Goal: Task Accomplishment & Management: Use online tool/utility

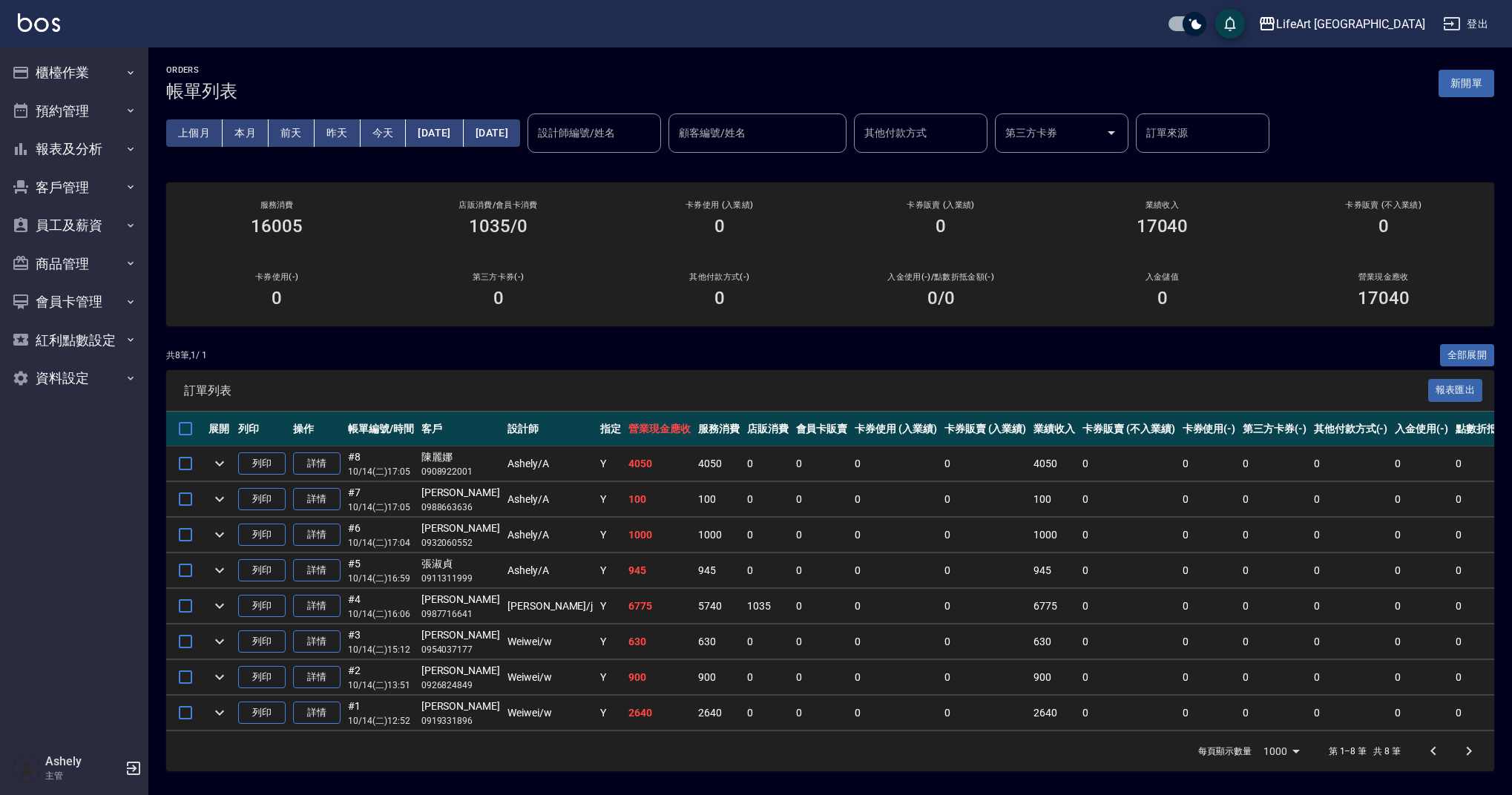
scroll to position [3, 0]
click at [1489, 90] on button "新開單" at bounding box center [1467, 83] width 56 height 28
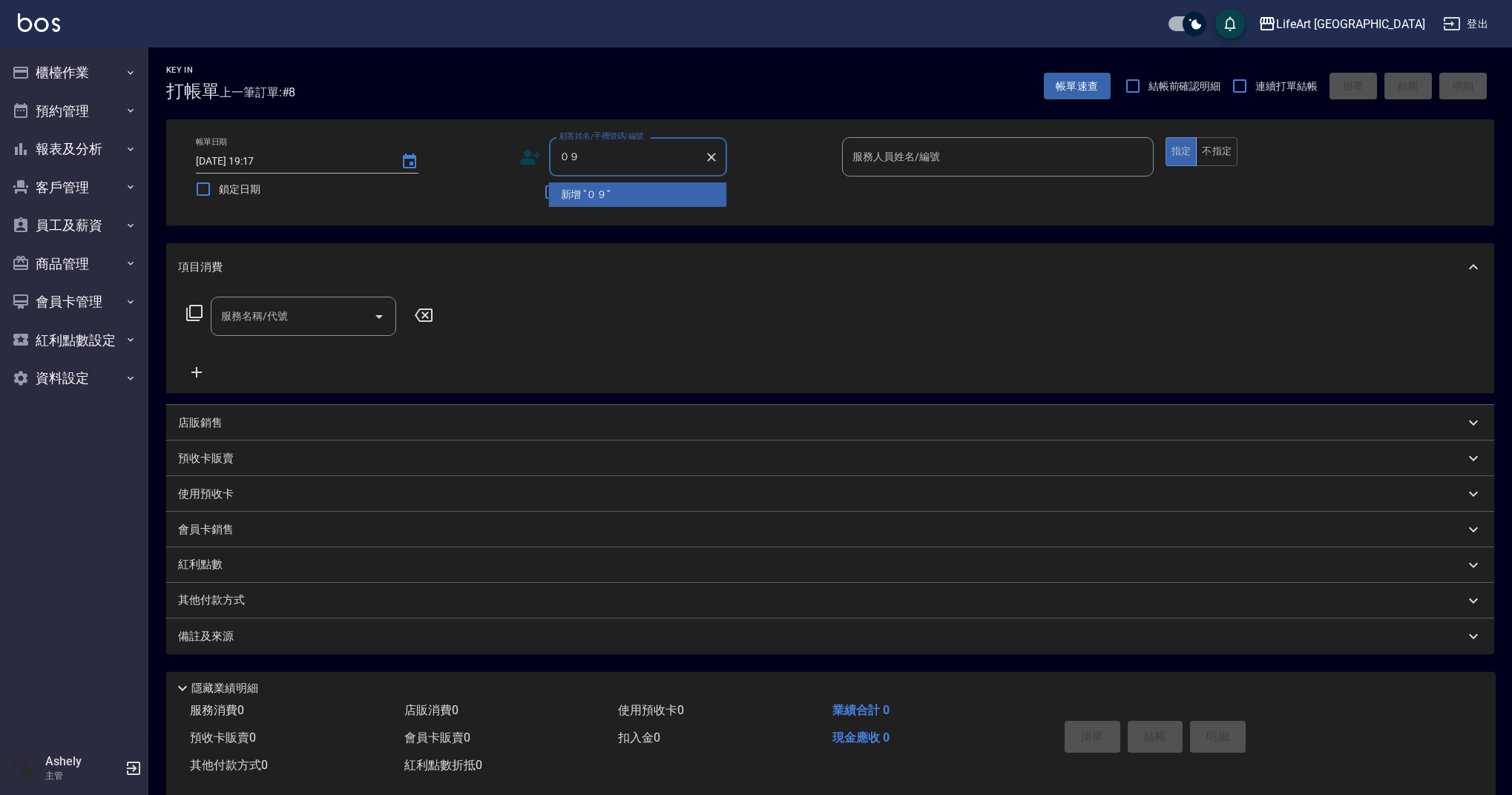
type input "０"
click at [599, 188] on li "[PERSON_NAME]/0911508502/" at bounding box center [638, 194] width 178 height 24
type input "[PERSON_NAME]/0911508502/"
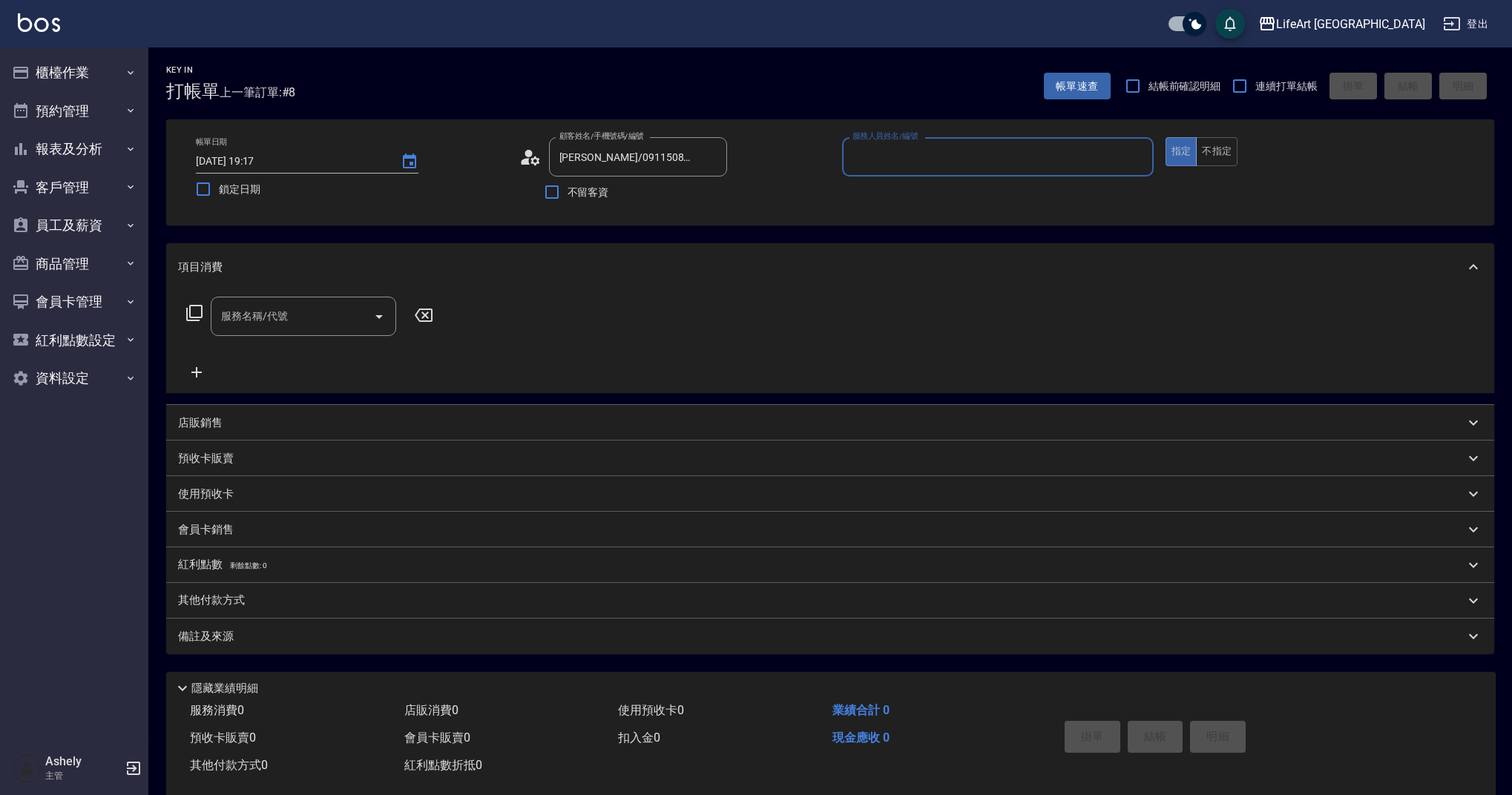
type input "Ashely-A"
click at [718, 191] on button "button" at bounding box center [709, 193] width 36 height 36
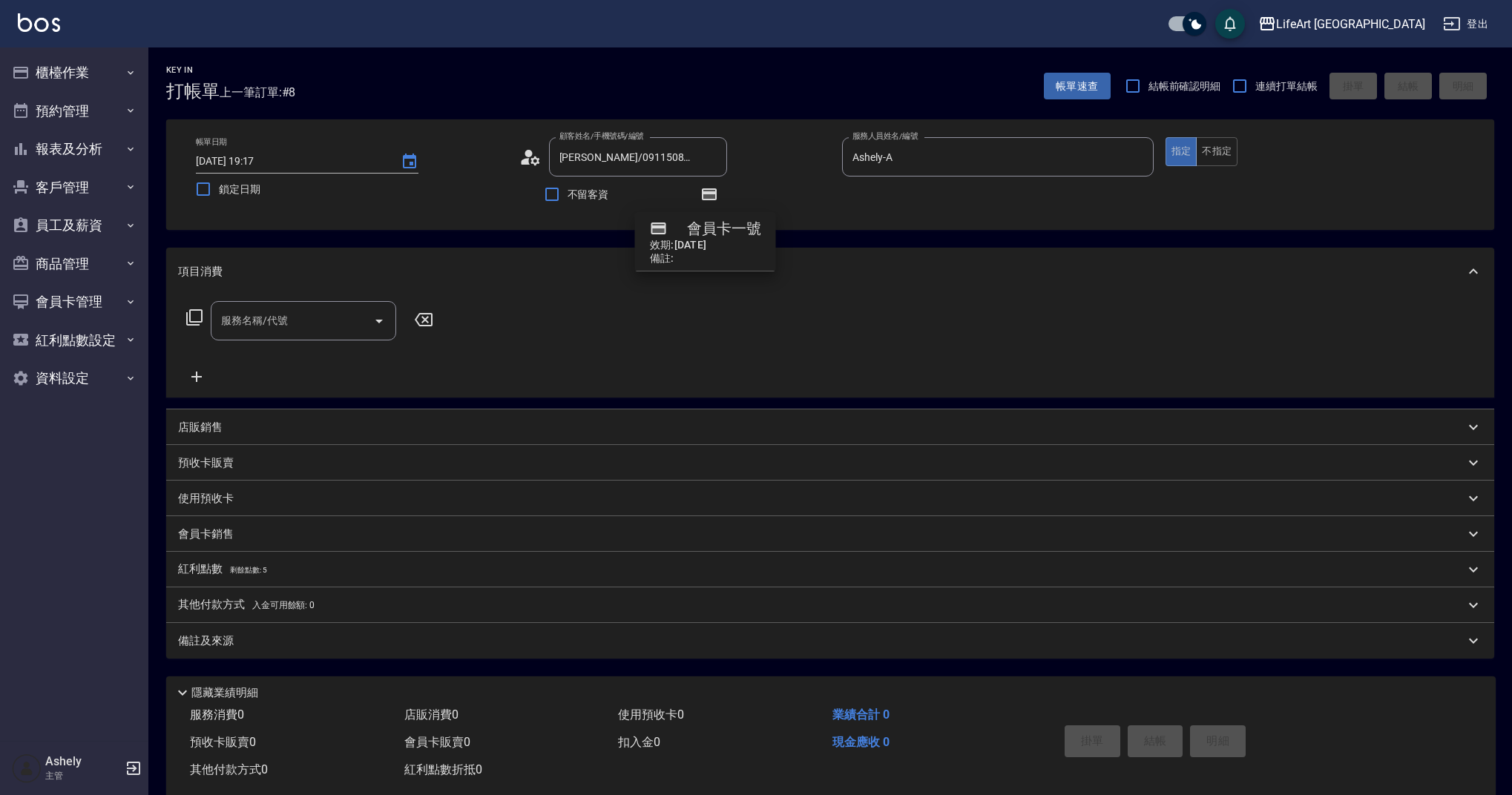
click at [297, 333] on input "服務名稱/代號" at bounding box center [293, 321] width 150 height 26
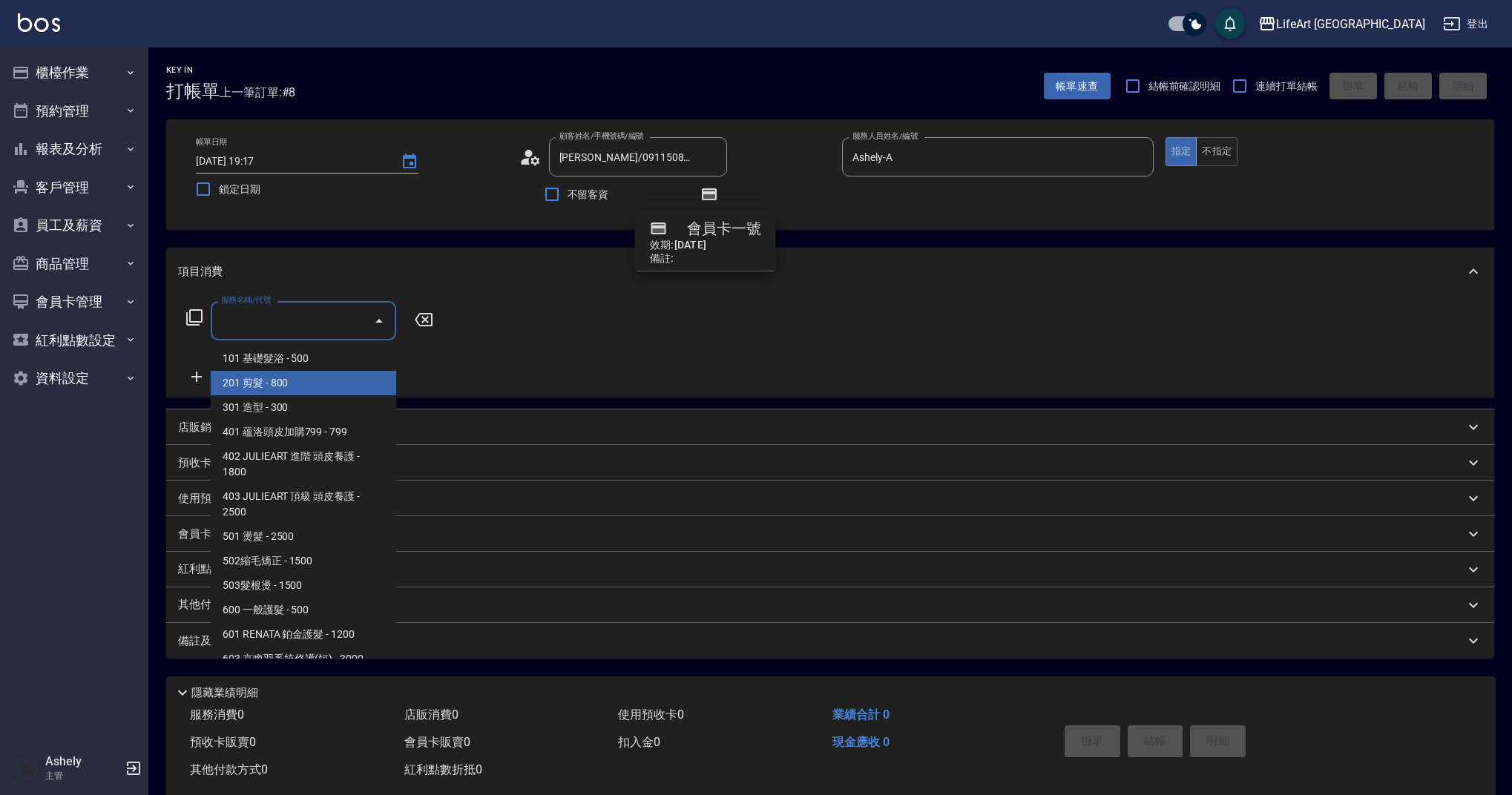
click at [279, 389] on span "201 剪髮 - 800" at bounding box center [303, 382] width 186 height 24
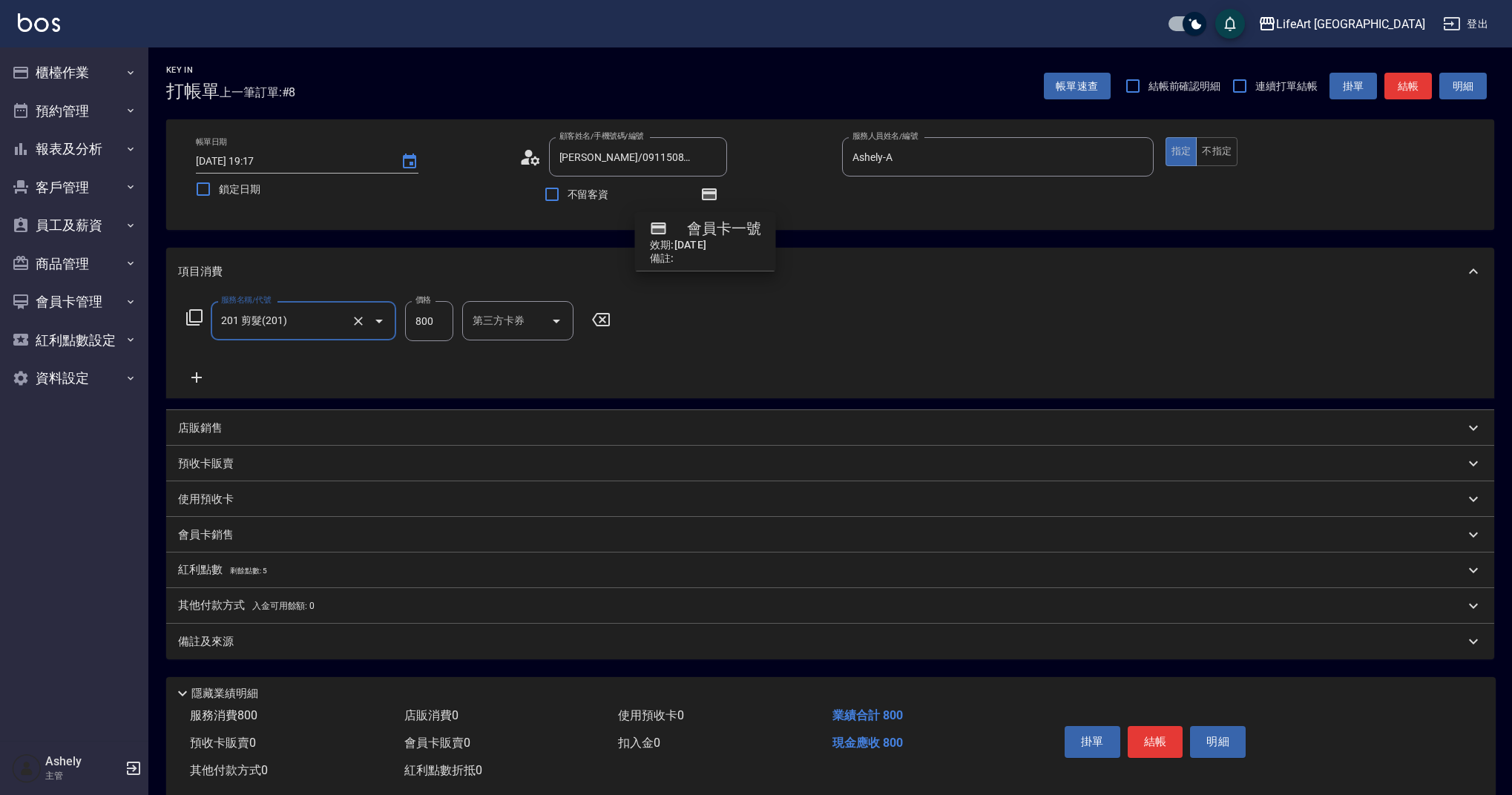
type input "201 剪髮(201)"
type input "945"
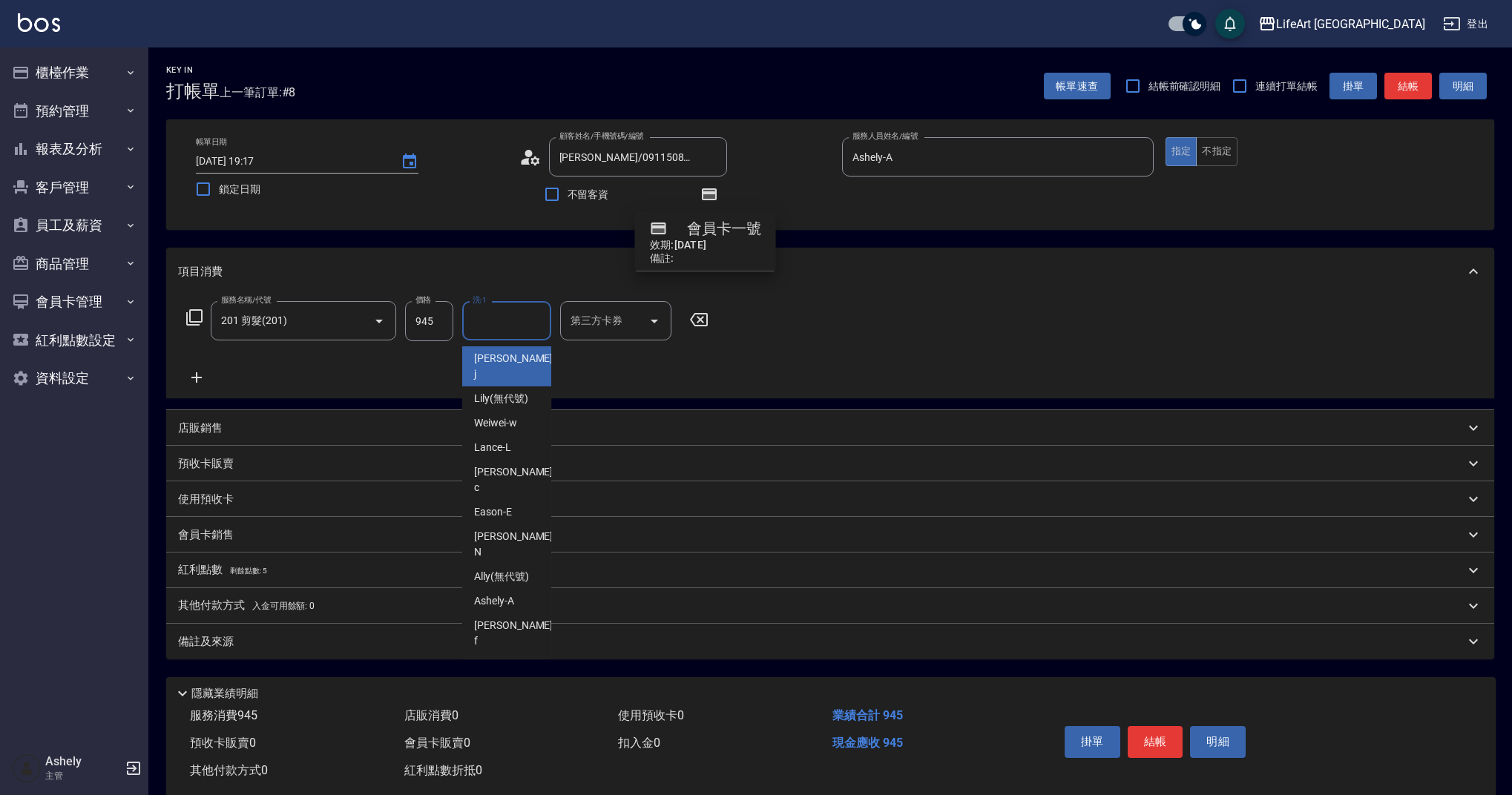
click at [493, 329] on input "洗-1" at bounding box center [507, 321] width 76 height 26
click at [514, 391] on span "Lily (無代號)" at bounding box center [501, 398] width 54 height 15
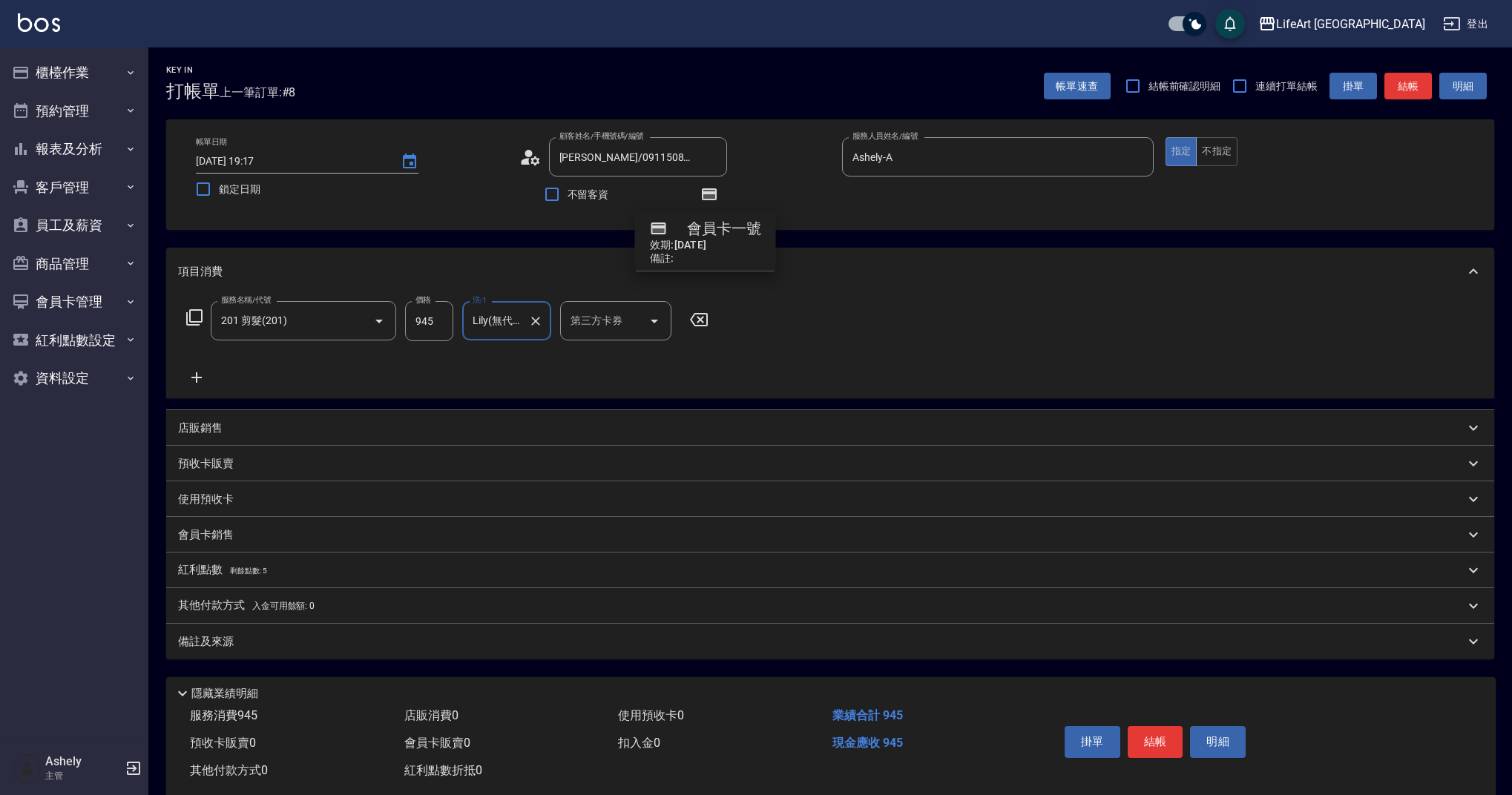
type input "Lily(無代號)"
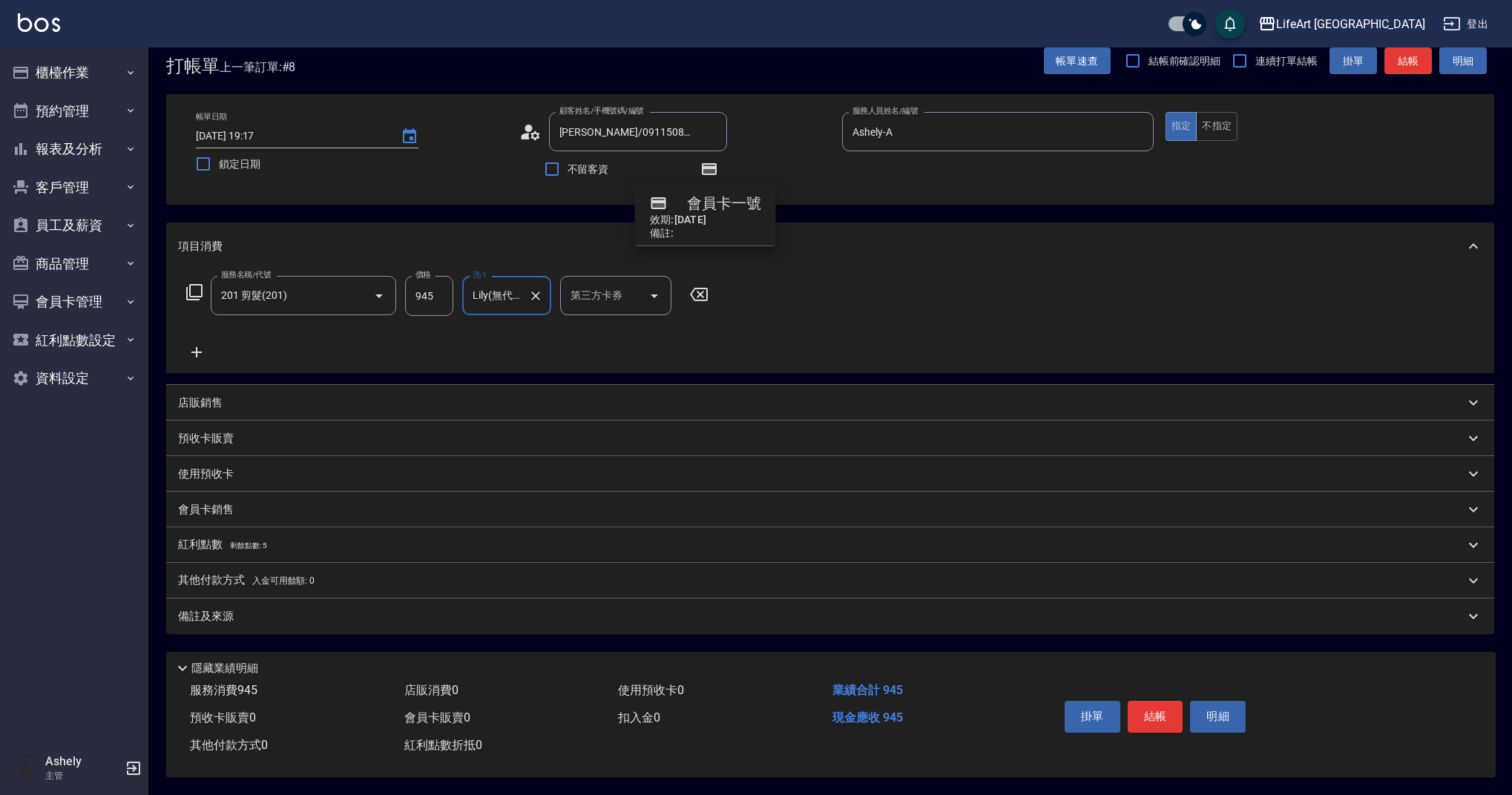
click at [294, 617] on div "備註及來源" at bounding box center [821, 616] width 1287 height 15
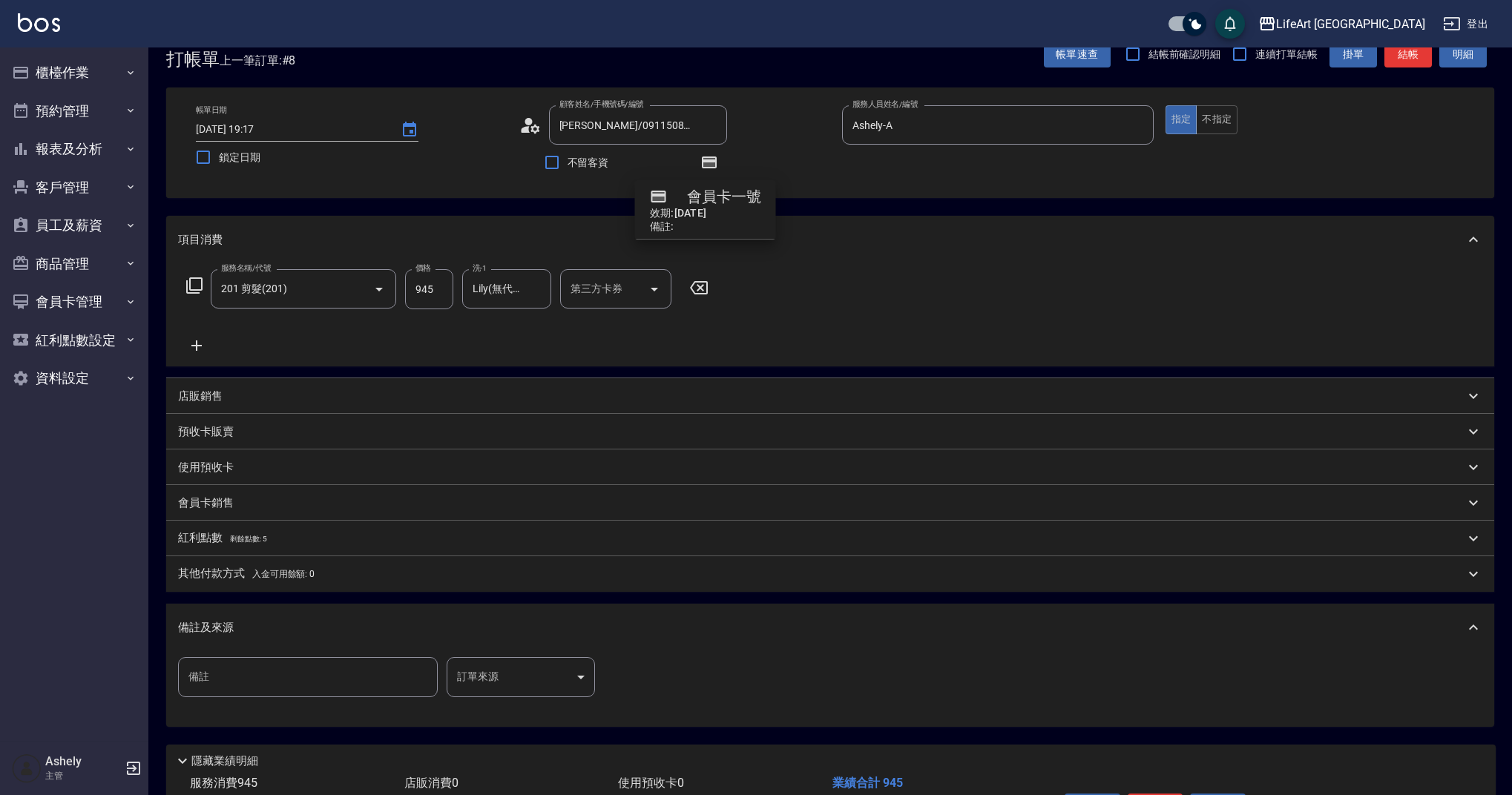
click at [506, 664] on body "LifeArt 蘆洲 登出 櫃檯作業 打帳單 帳單列表 現金收支登錄 高階收支登錄 材料自購登錄 每日結帳 排班表 現場電腦打卡 預約管理 預約管理 單日預約…" at bounding box center [756, 427] width 1512 height 919
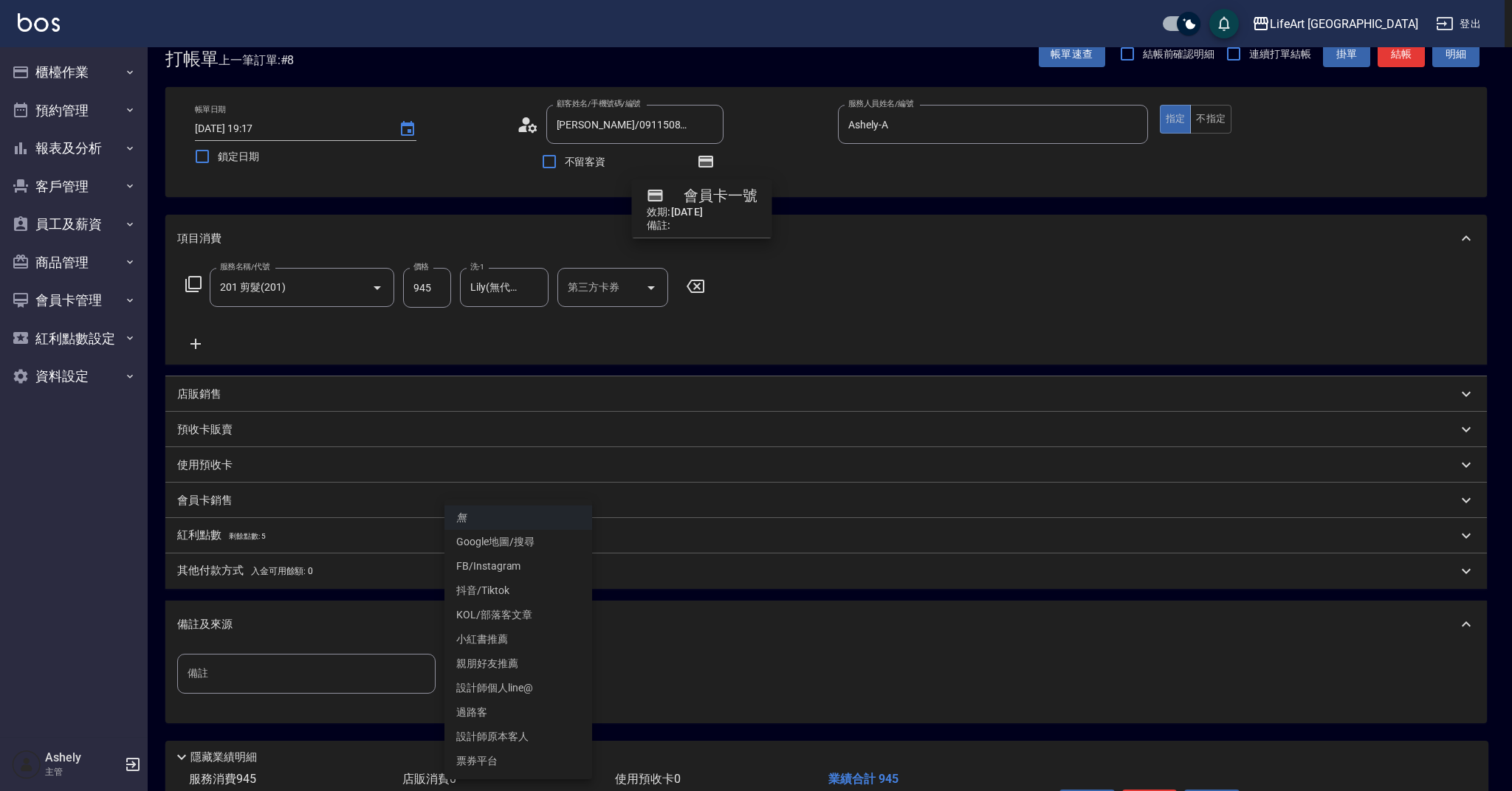
click at [520, 734] on li "設計師原本客人" at bounding box center [518, 735] width 148 height 24
type input "設計師原本客人"
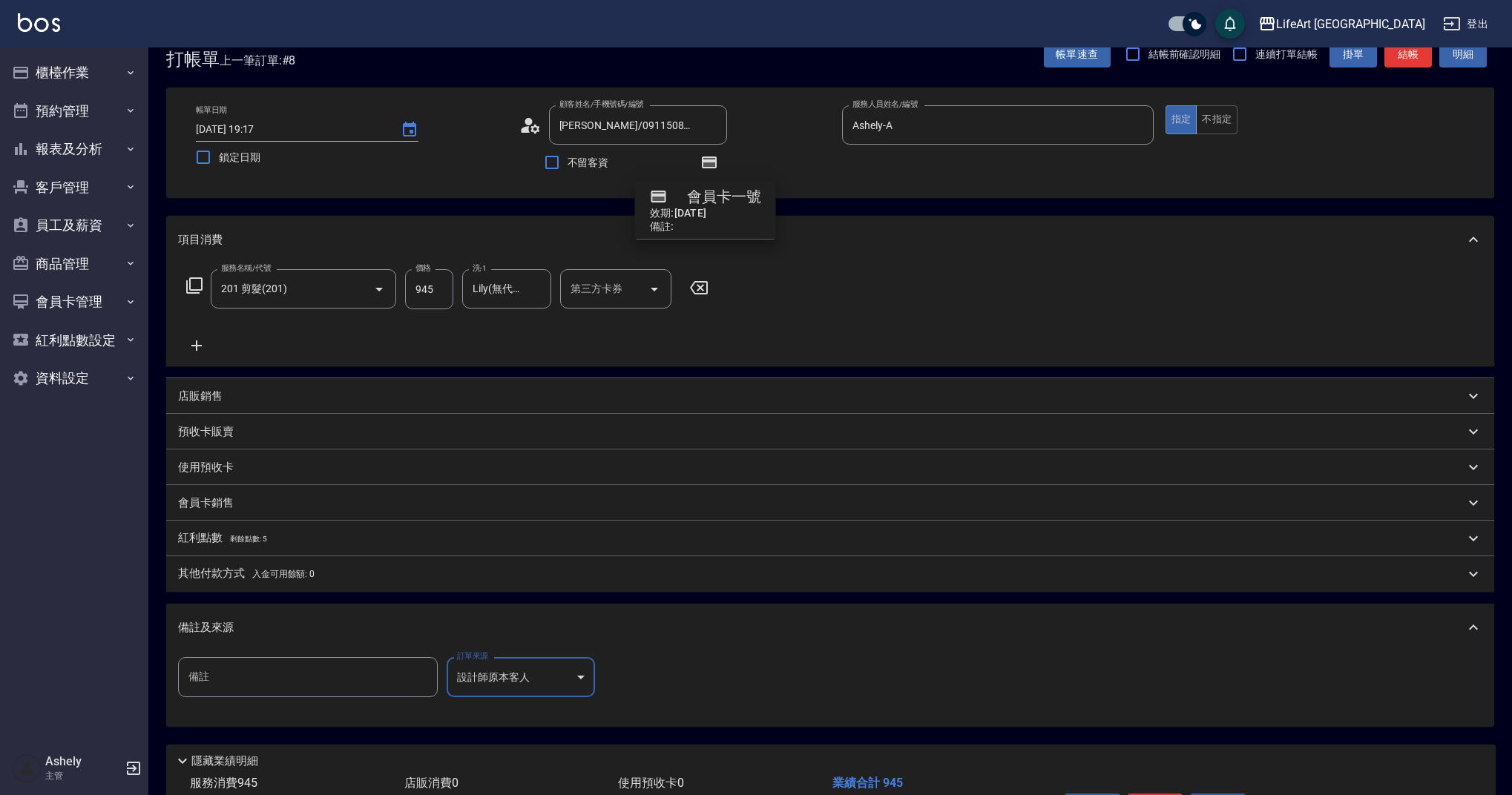
scroll to position [131, 0]
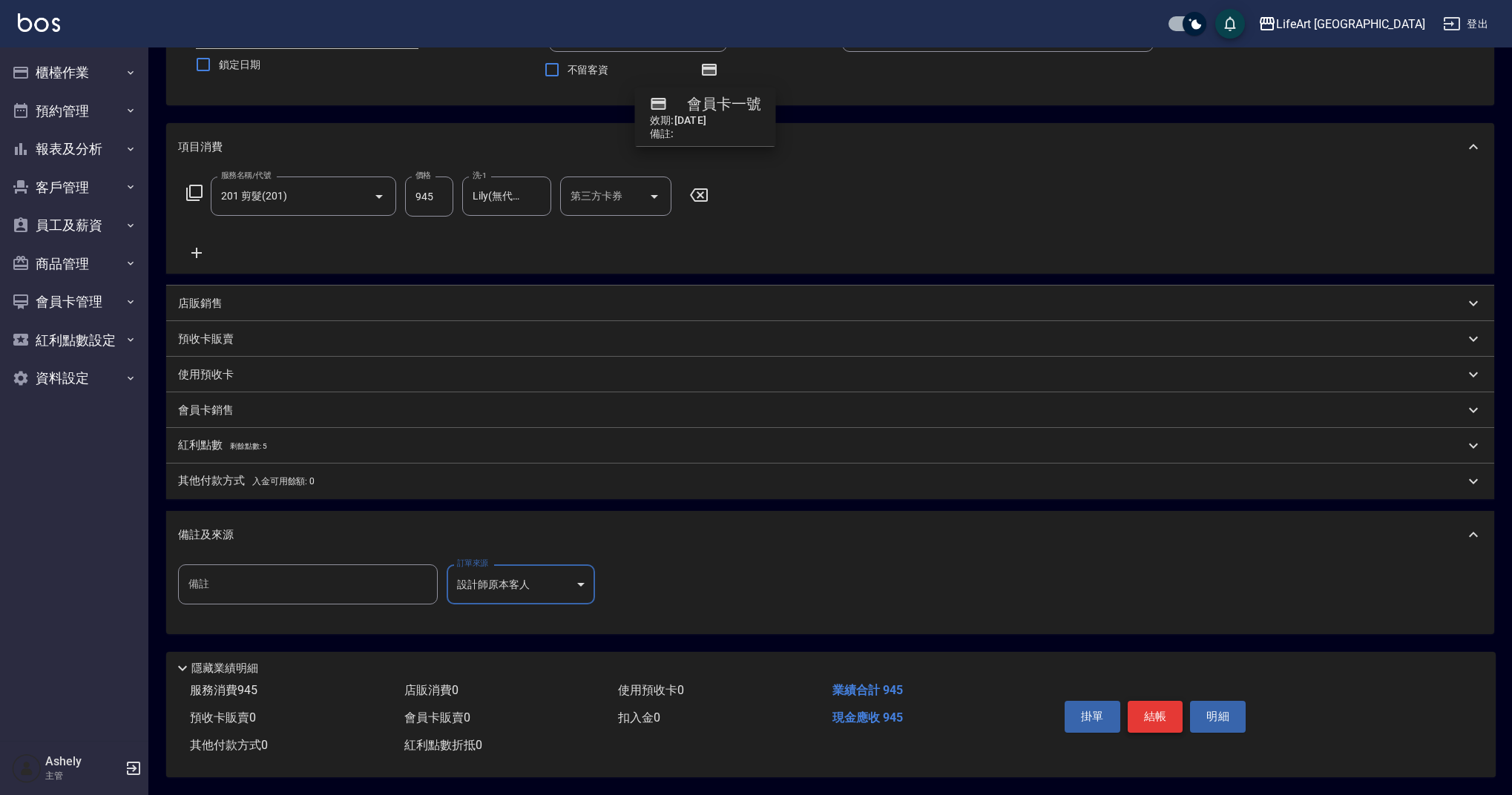
click at [1134, 723] on button "結帳" at bounding box center [1156, 716] width 56 height 31
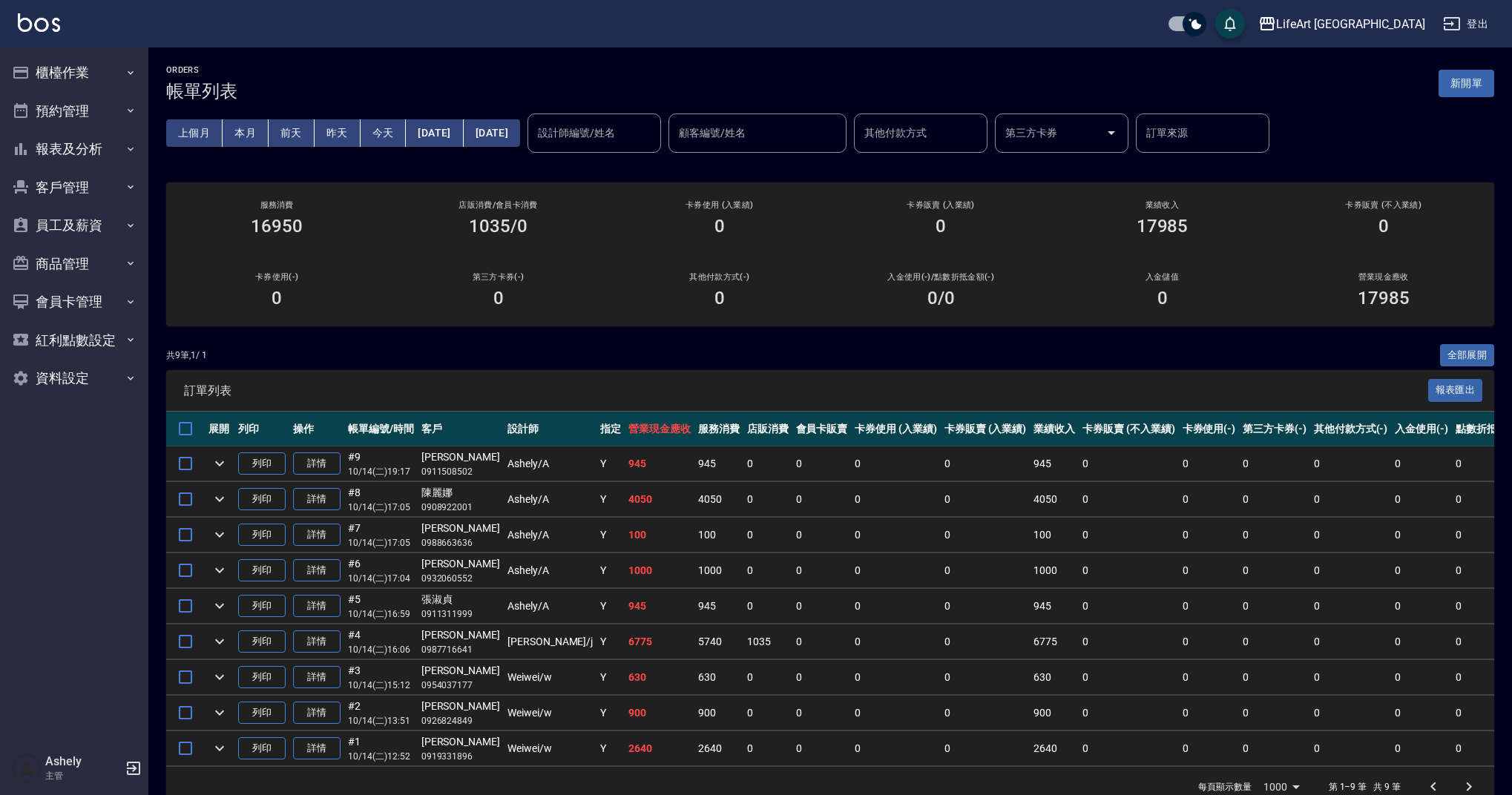
click at [767, 352] on div "共 9 筆, 1 / 1 全部展開" at bounding box center [830, 355] width 1328 height 23
click at [92, 152] on button "報表及分析" at bounding box center [74, 149] width 137 height 38
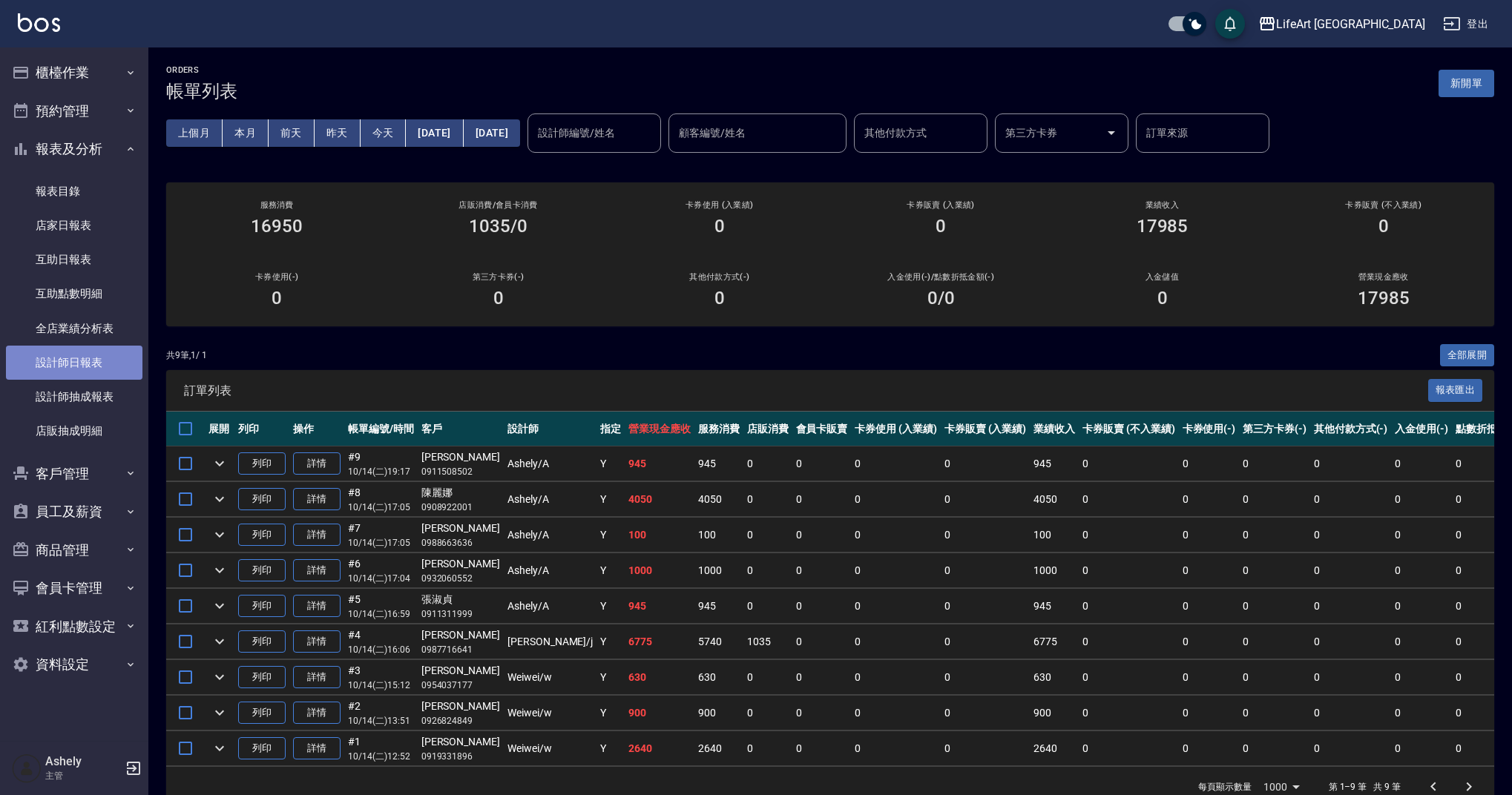
click at [86, 350] on link "設計師日報表" at bounding box center [74, 362] width 137 height 34
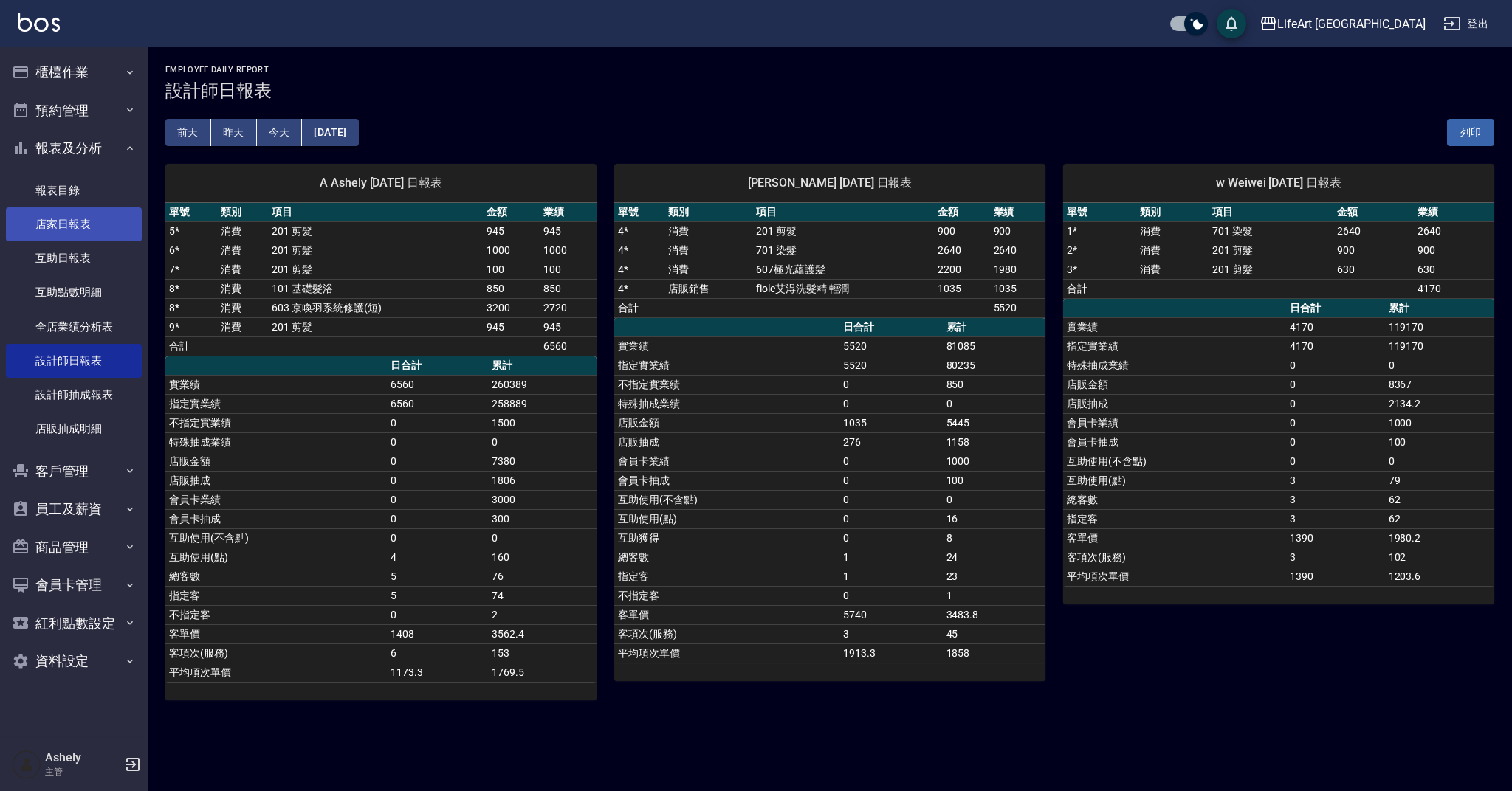
click at [63, 212] on link "店家日報表" at bounding box center [74, 223] width 136 height 34
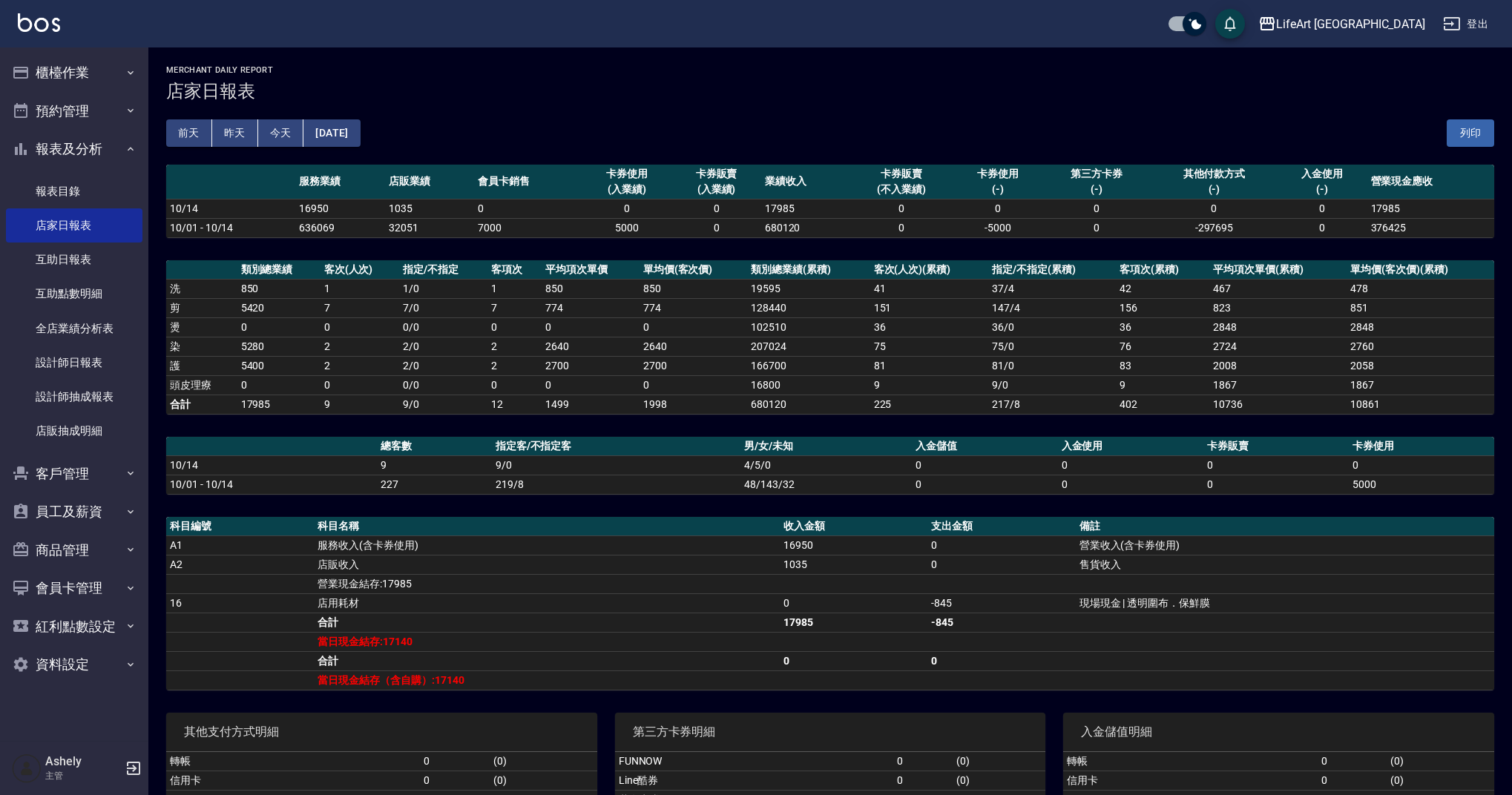
scroll to position [69, 0]
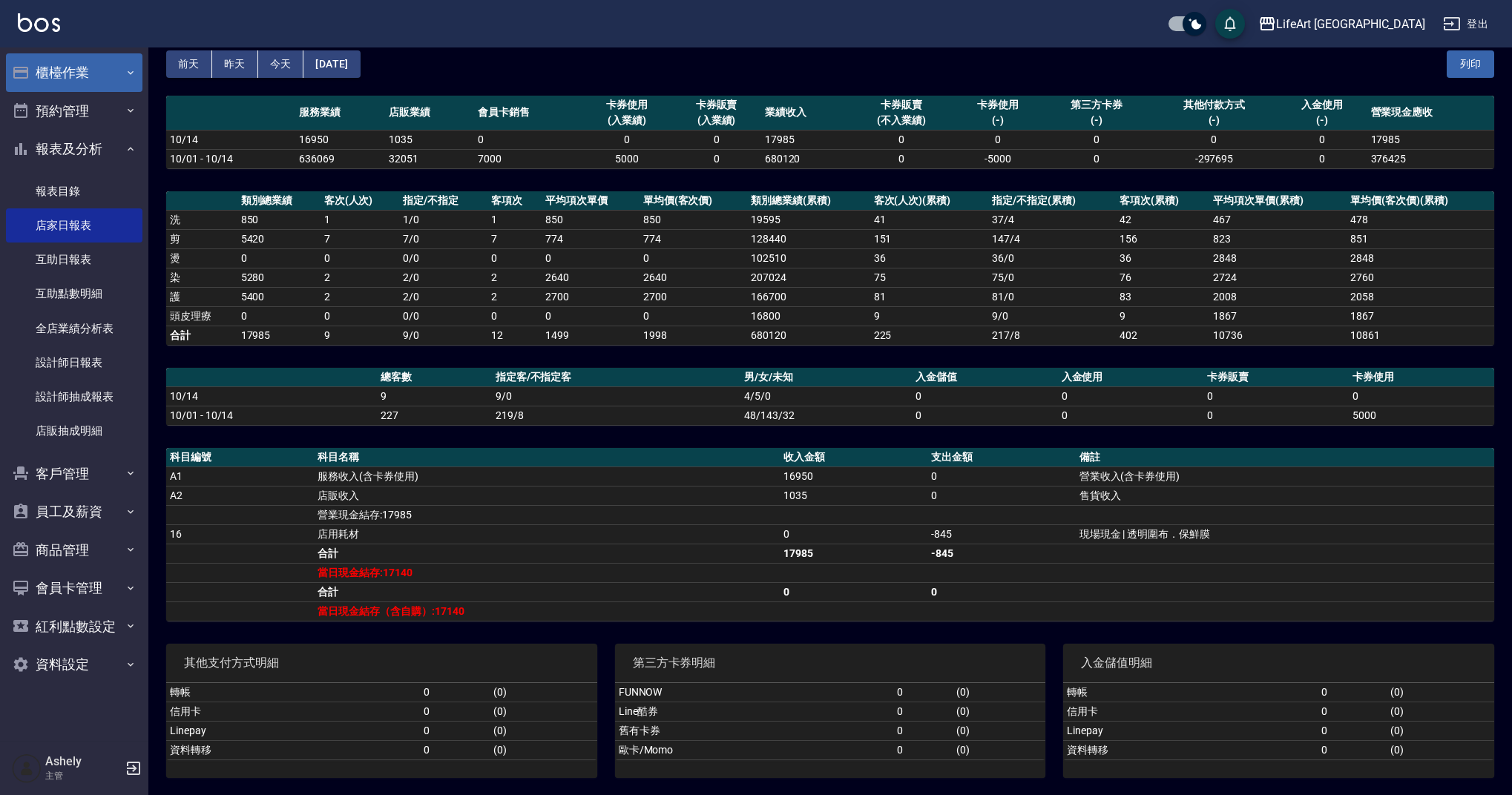
click at [98, 86] on button "櫃檯作業" at bounding box center [74, 72] width 137 height 38
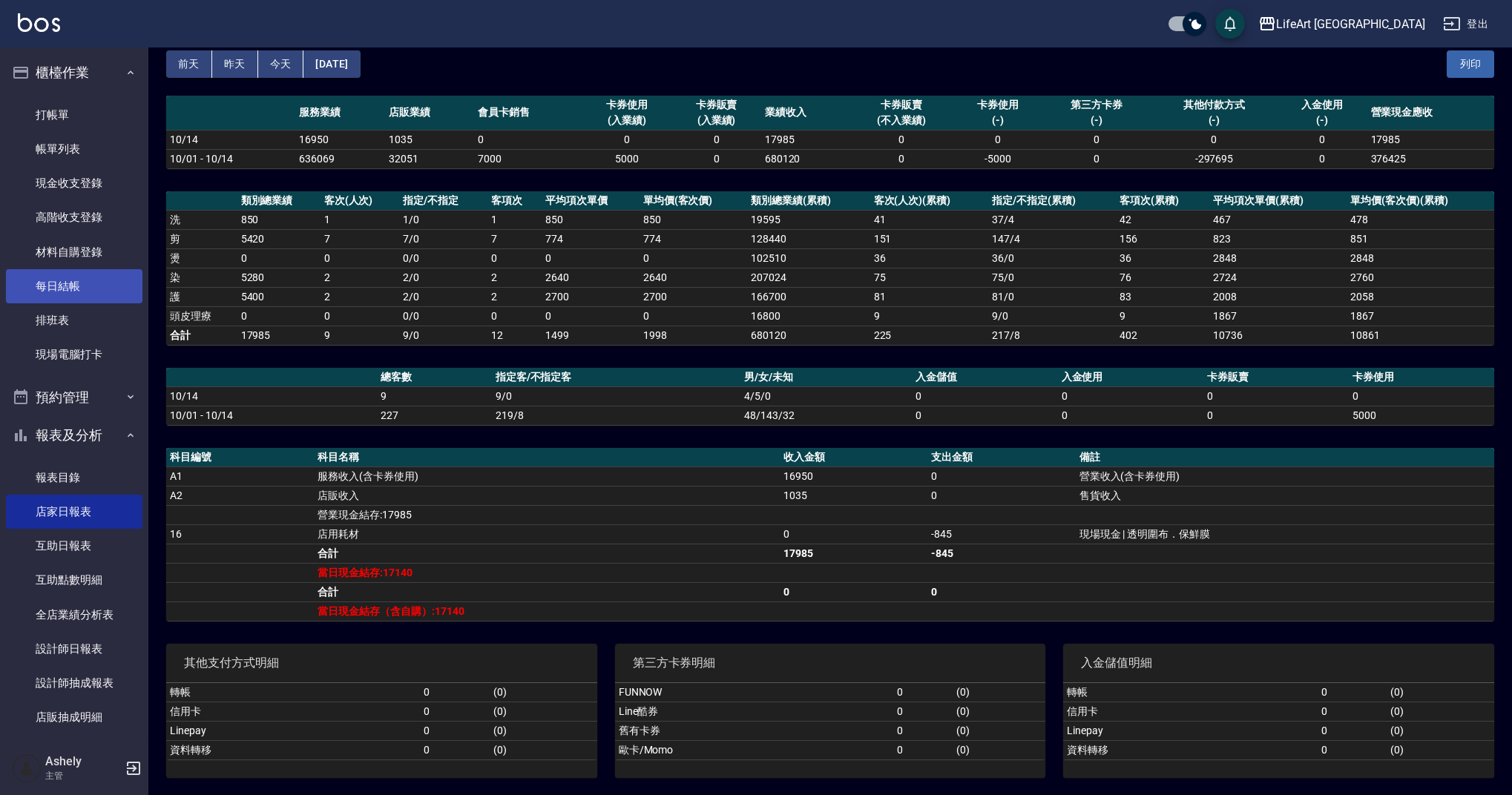
click at [85, 289] on link "每日結帳" at bounding box center [74, 286] width 137 height 34
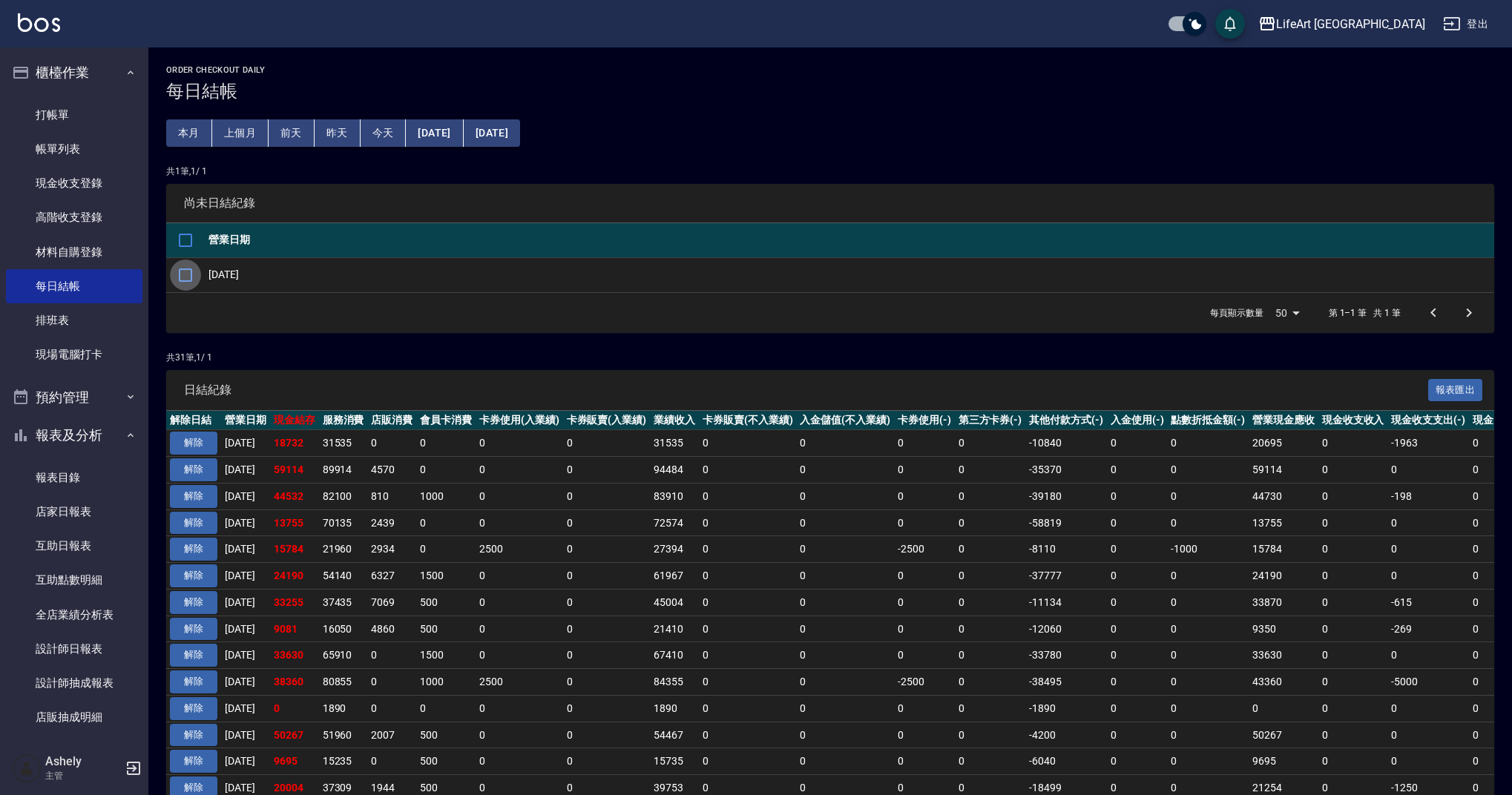
click at [190, 273] on input "checkbox" at bounding box center [185, 275] width 31 height 31
checkbox input "true"
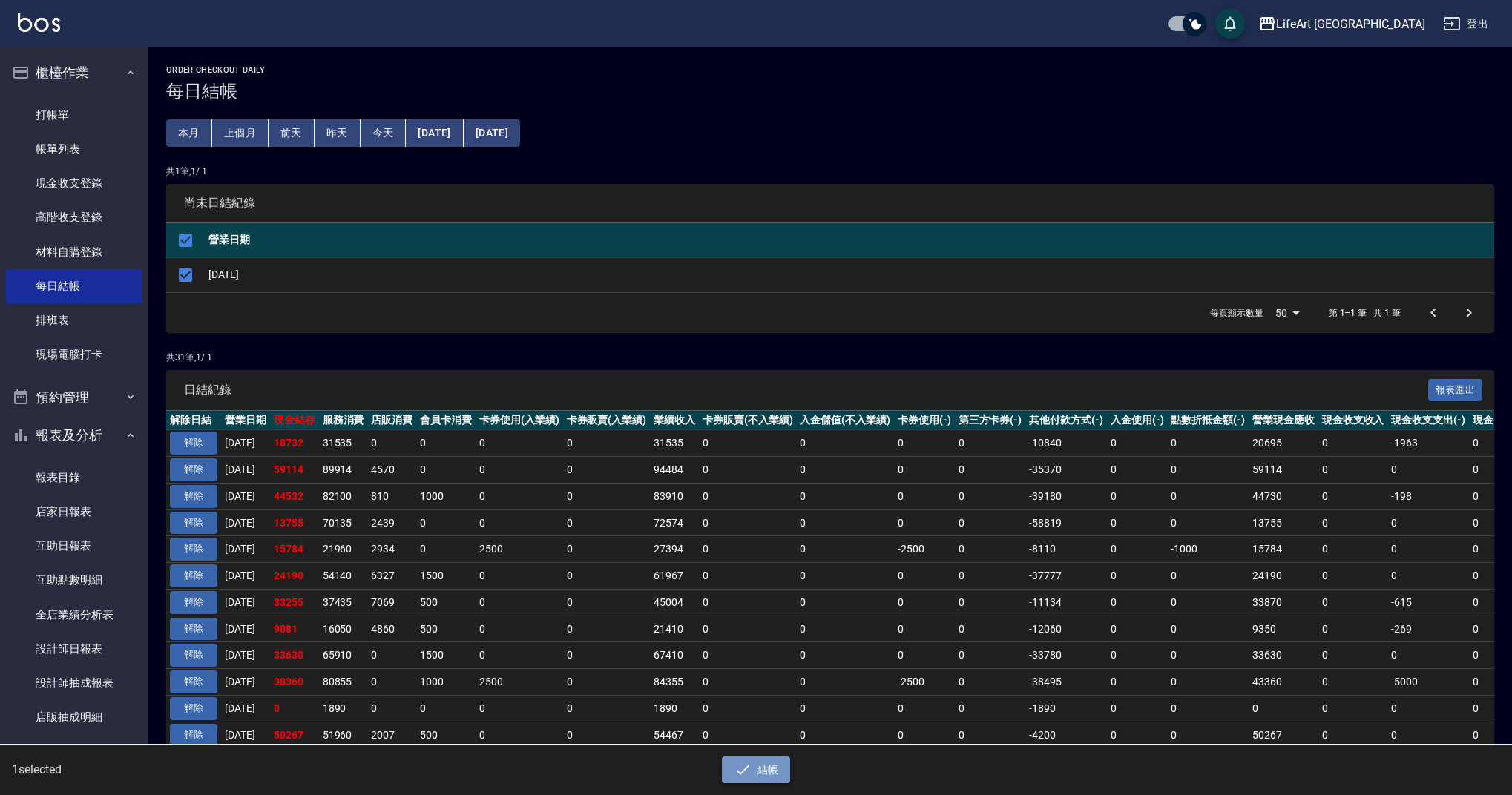
click at [777, 766] on button "結帳" at bounding box center [757, 770] width 69 height 28
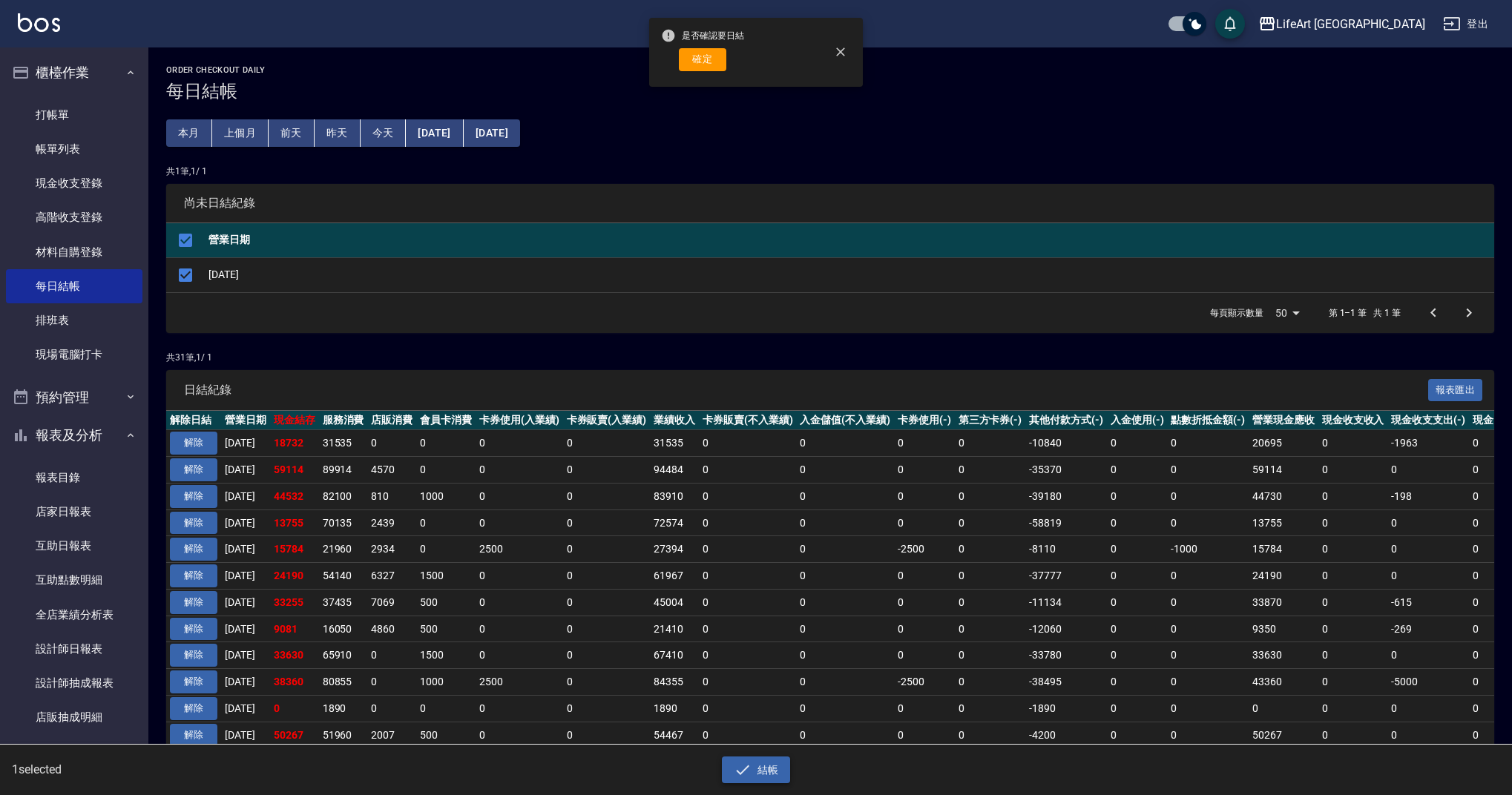
click at [748, 773] on icon "button" at bounding box center [743, 769] width 17 height 17
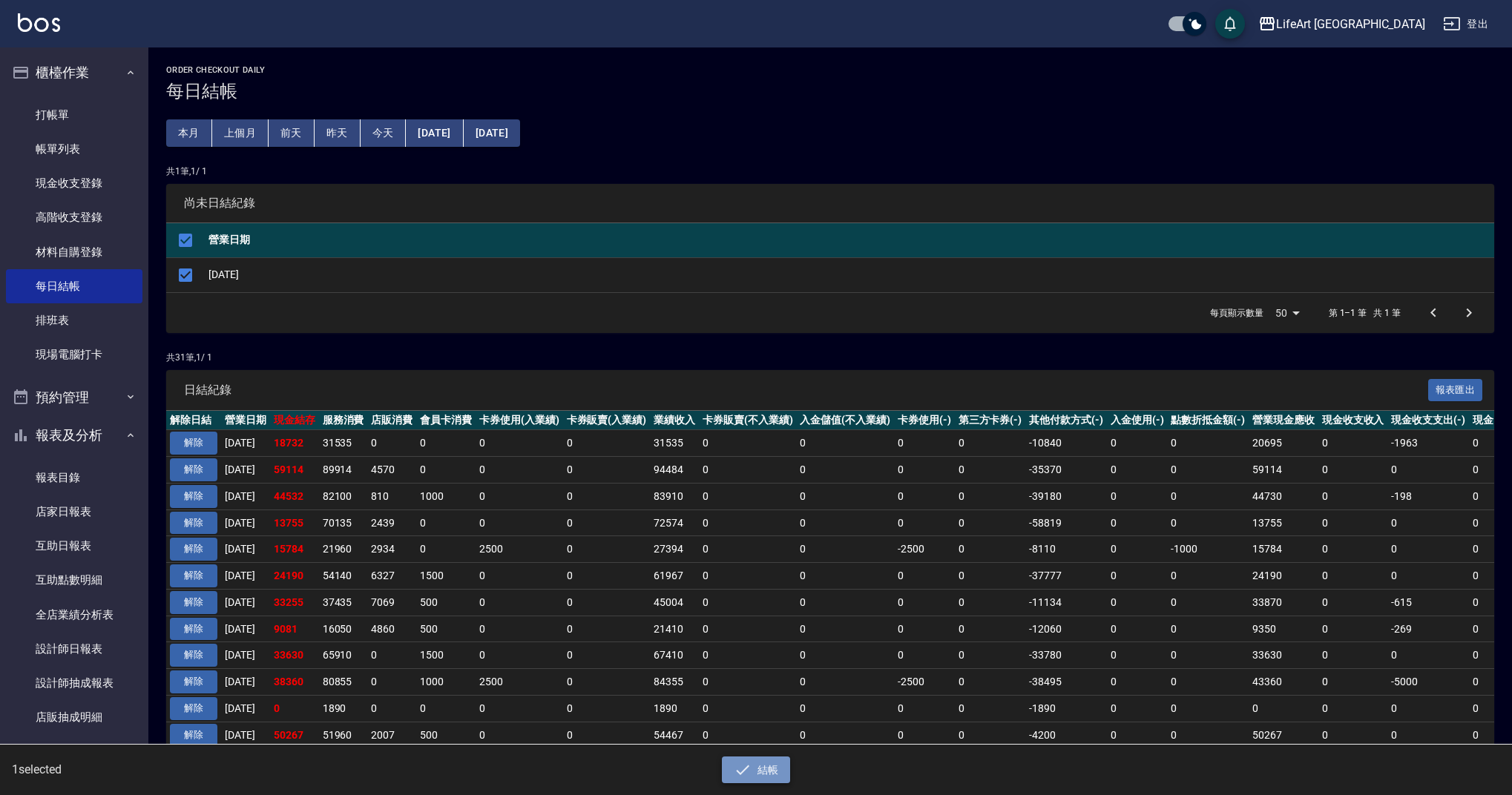
click at [763, 760] on button "結帳" at bounding box center [757, 770] width 69 height 28
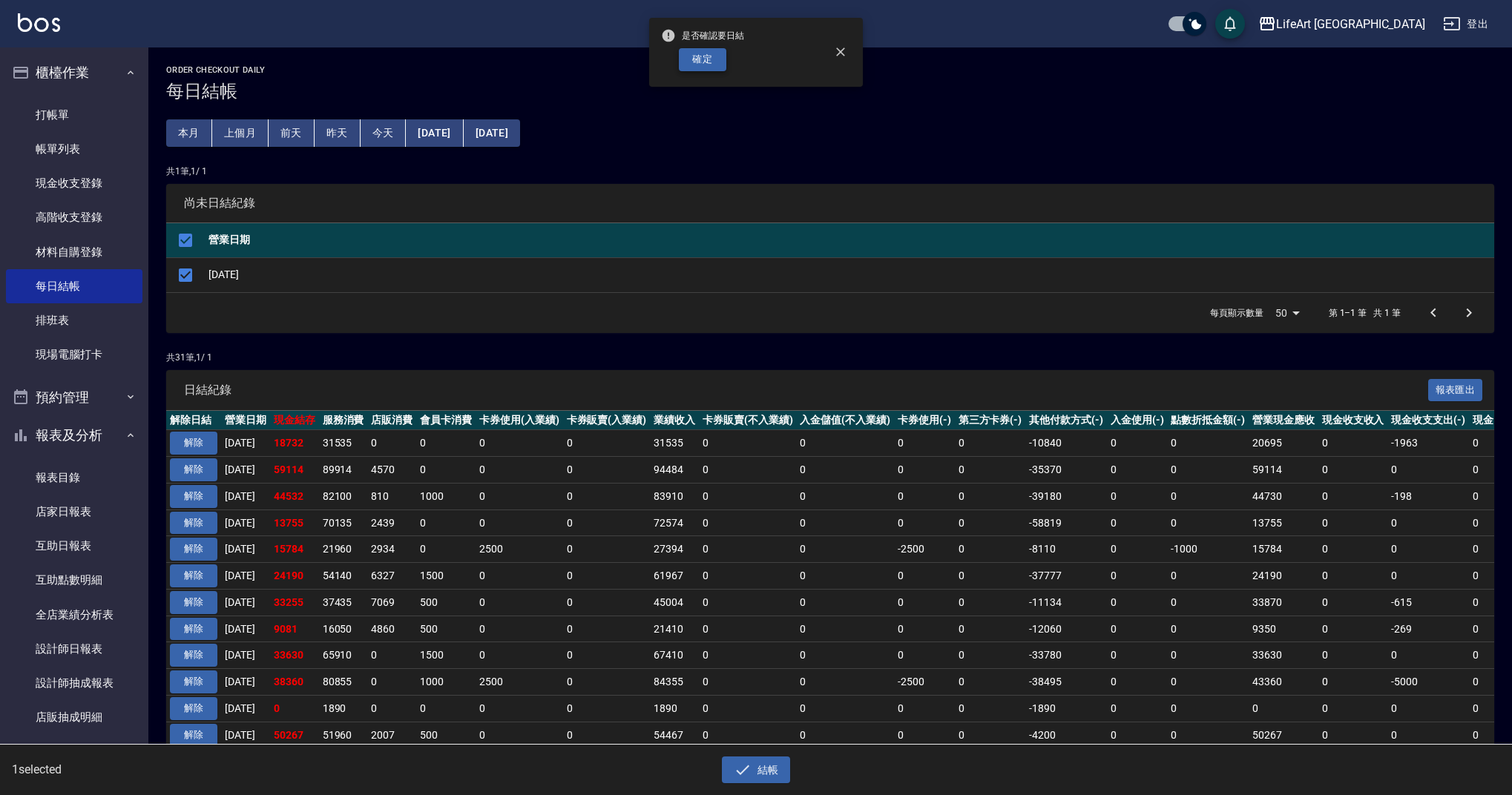
click at [705, 67] on button "確定" at bounding box center [702, 60] width 47 height 23
checkbox input "false"
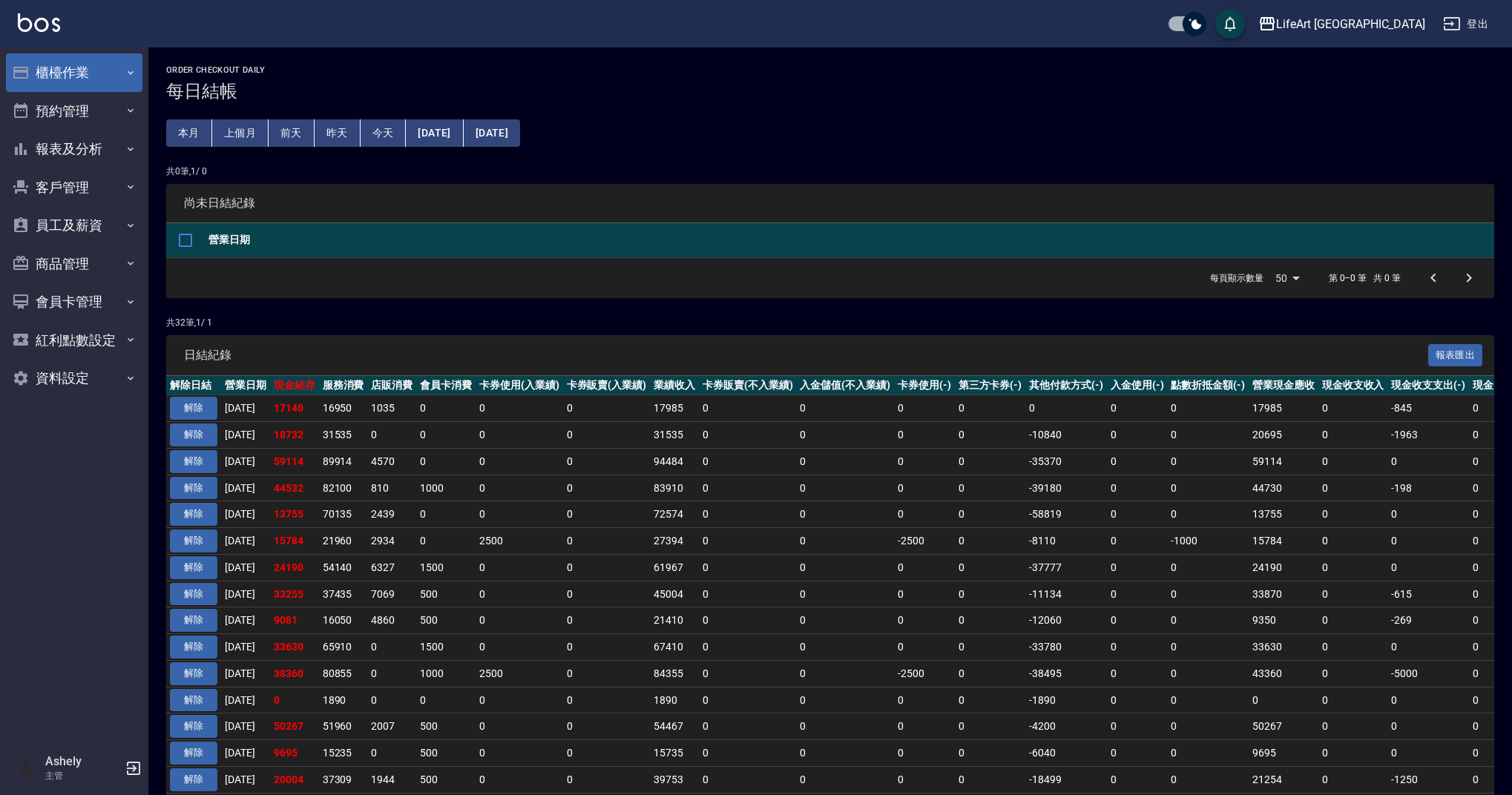
click at [84, 69] on button "櫃檯作業" at bounding box center [74, 72] width 137 height 38
